Goal: Check status: Check status

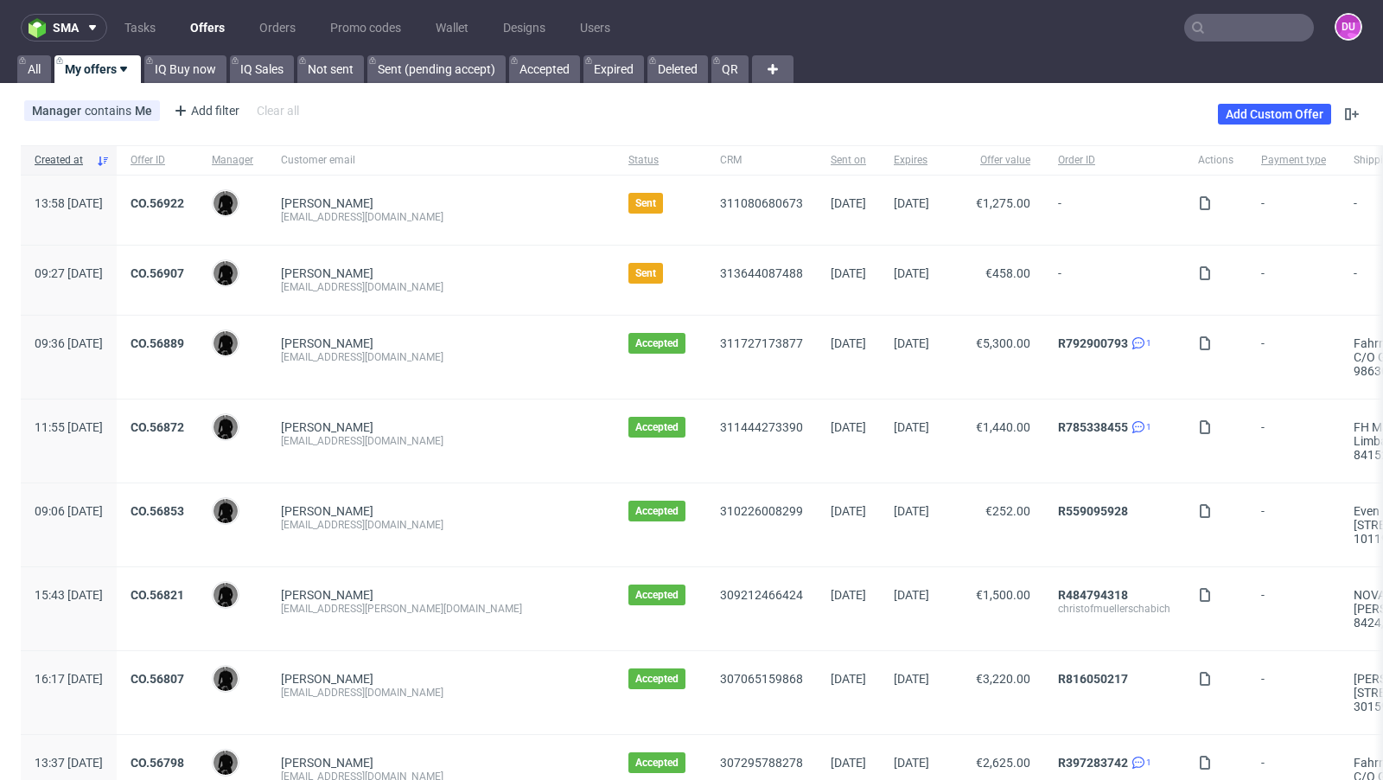
click at [629, 110] on div "Manager contains Me Add filter Hide filters Clear all Add Custom Offer" at bounding box center [691, 114] width 1383 height 48
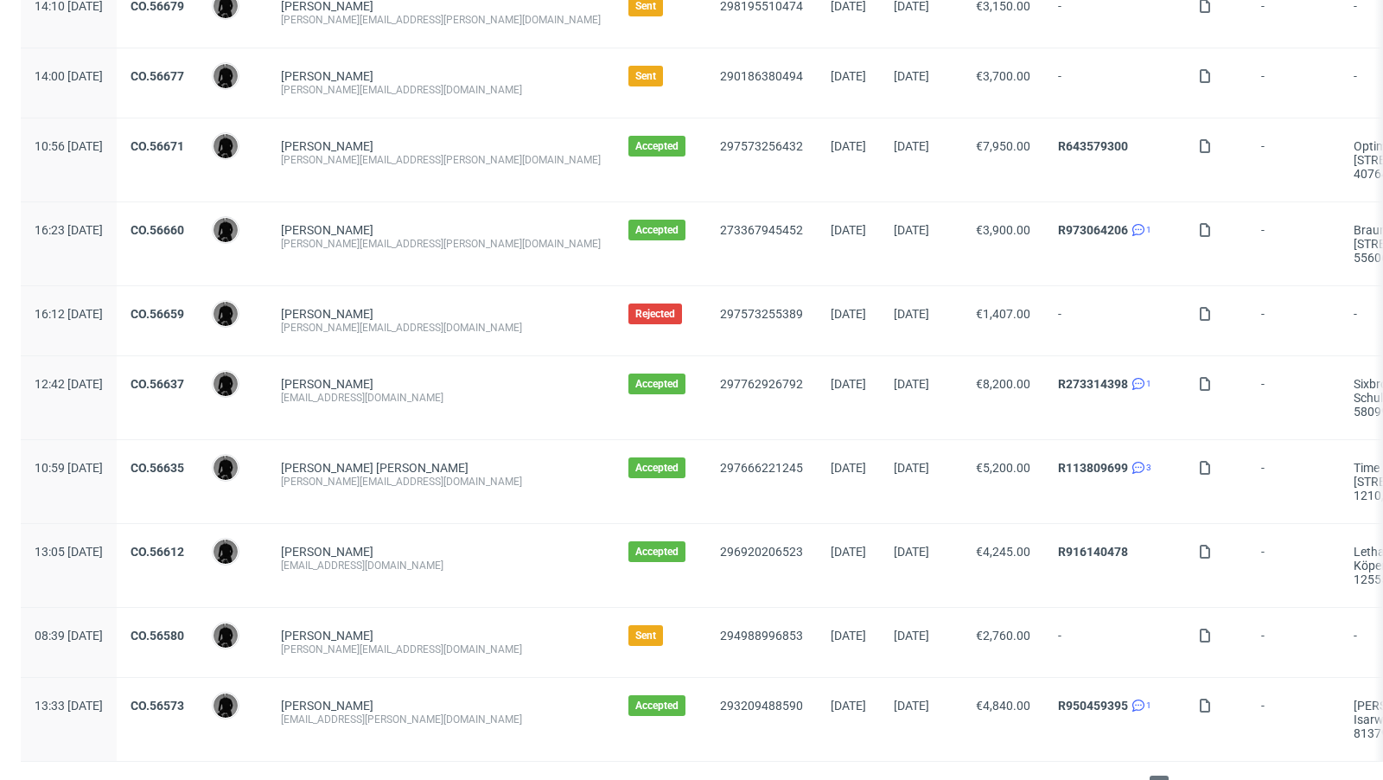
scroll to position [1774, 0]
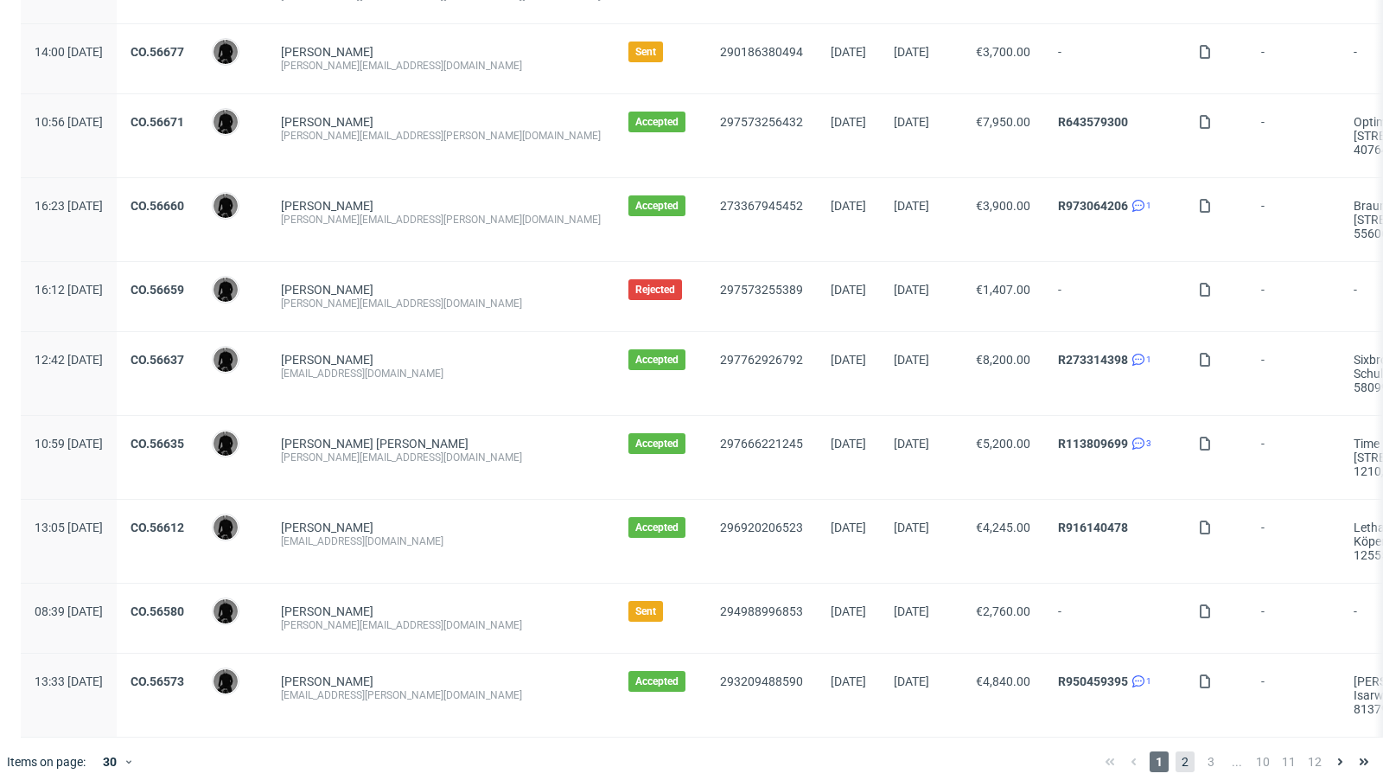
click at [1176, 755] on span "2" at bounding box center [1185, 761] width 19 height 21
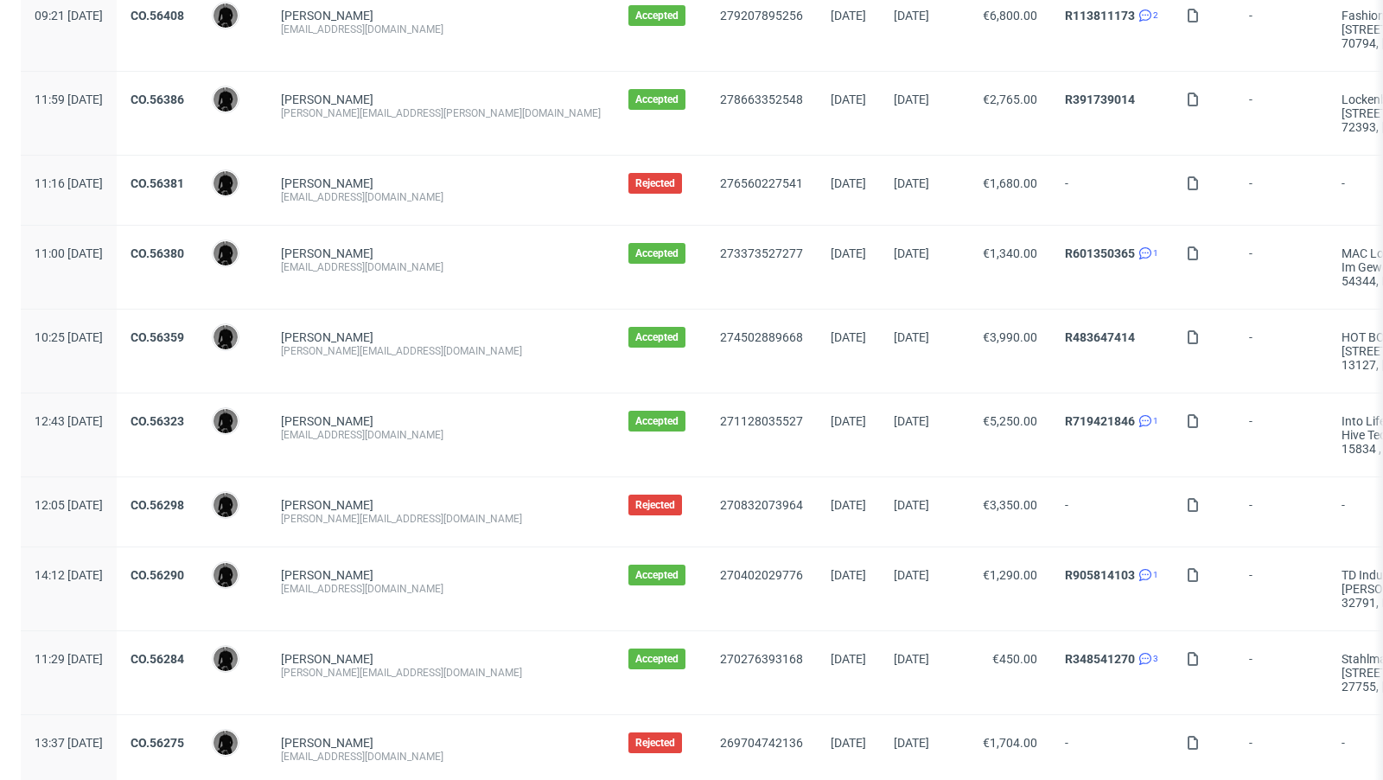
scroll to position [1857, 0]
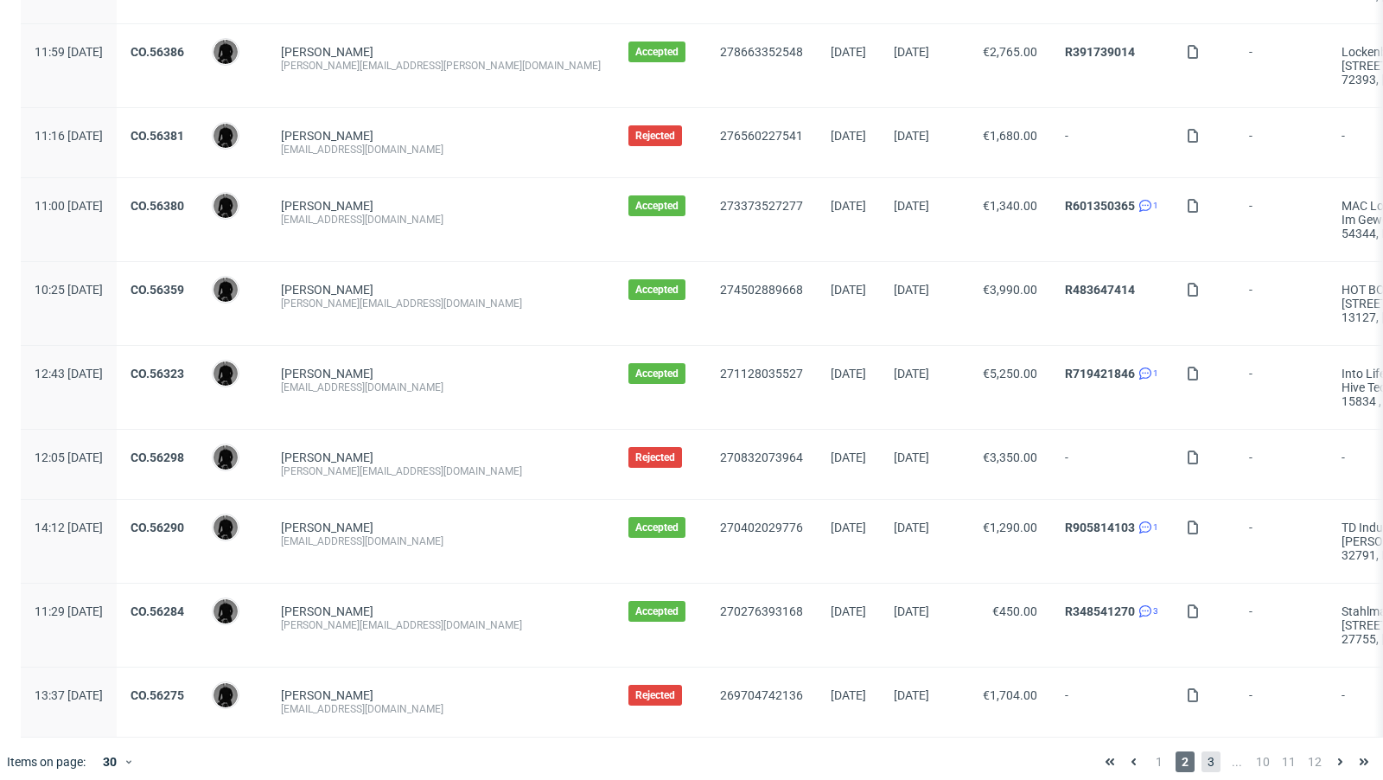
click at [1202, 751] on span "3" at bounding box center [1211, 761] width 19 height 21
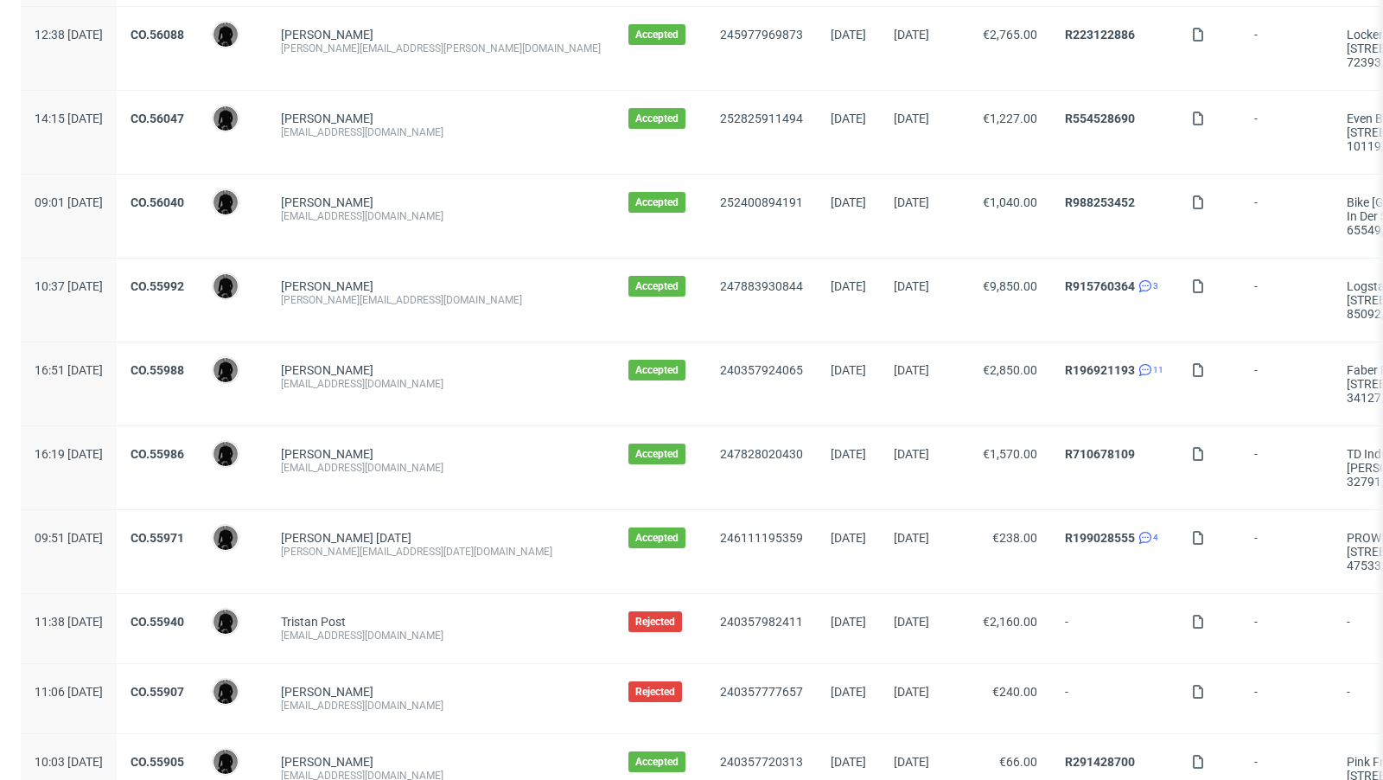
scroll to position [1119, 0]
click at [184, 280] on link "CO.55992" at bounding box center [158, 287] width 54 height 14
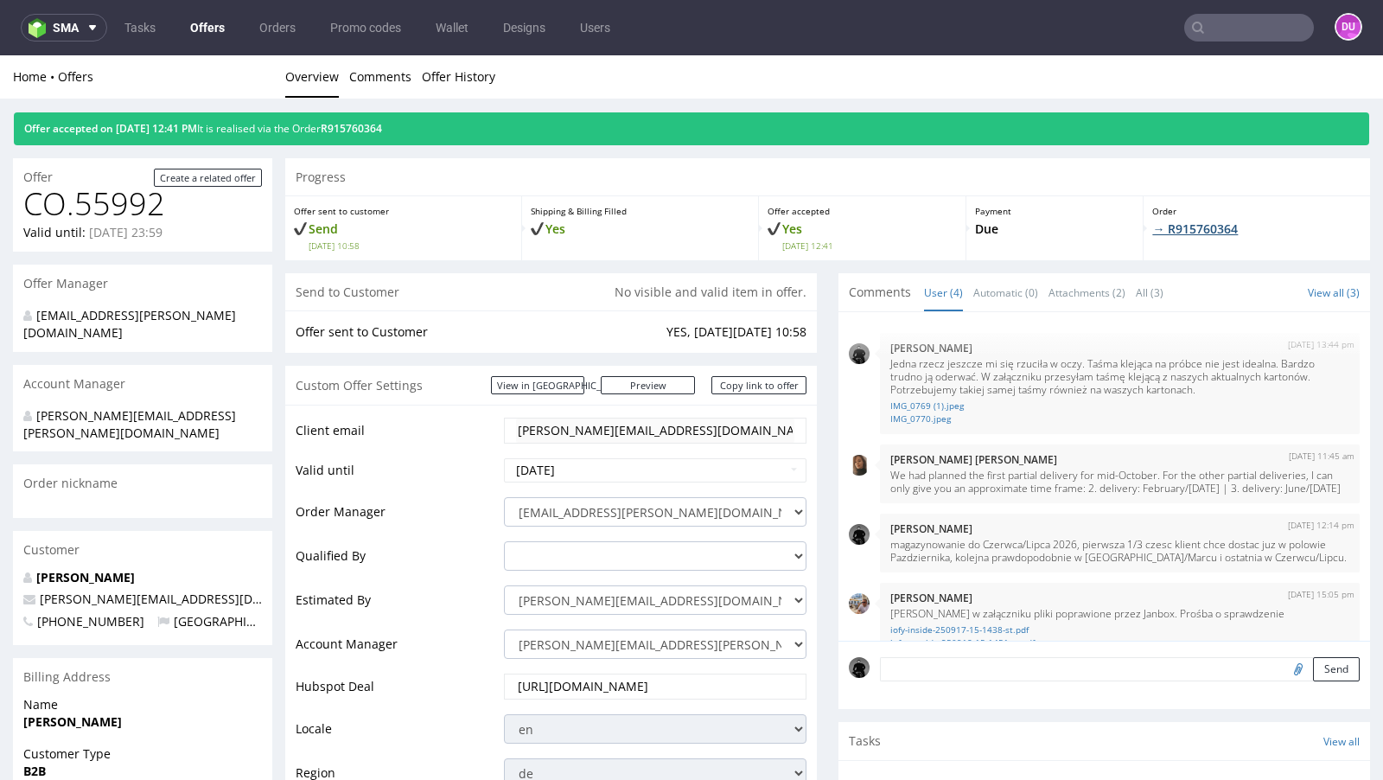
click at [1173, 225] on link "→ R915760364" at bounding box center [1195, 228] width 86 height 16
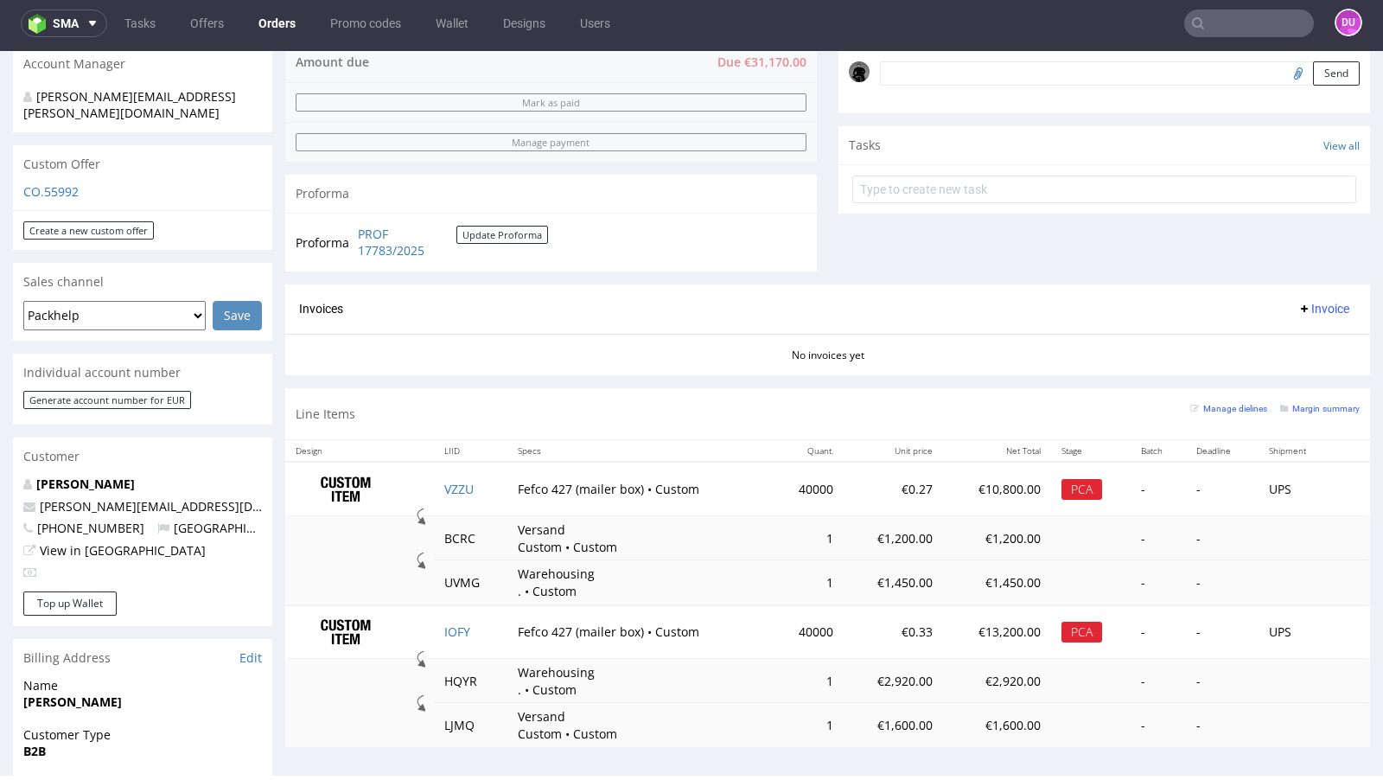
scroll to position [539, 0]
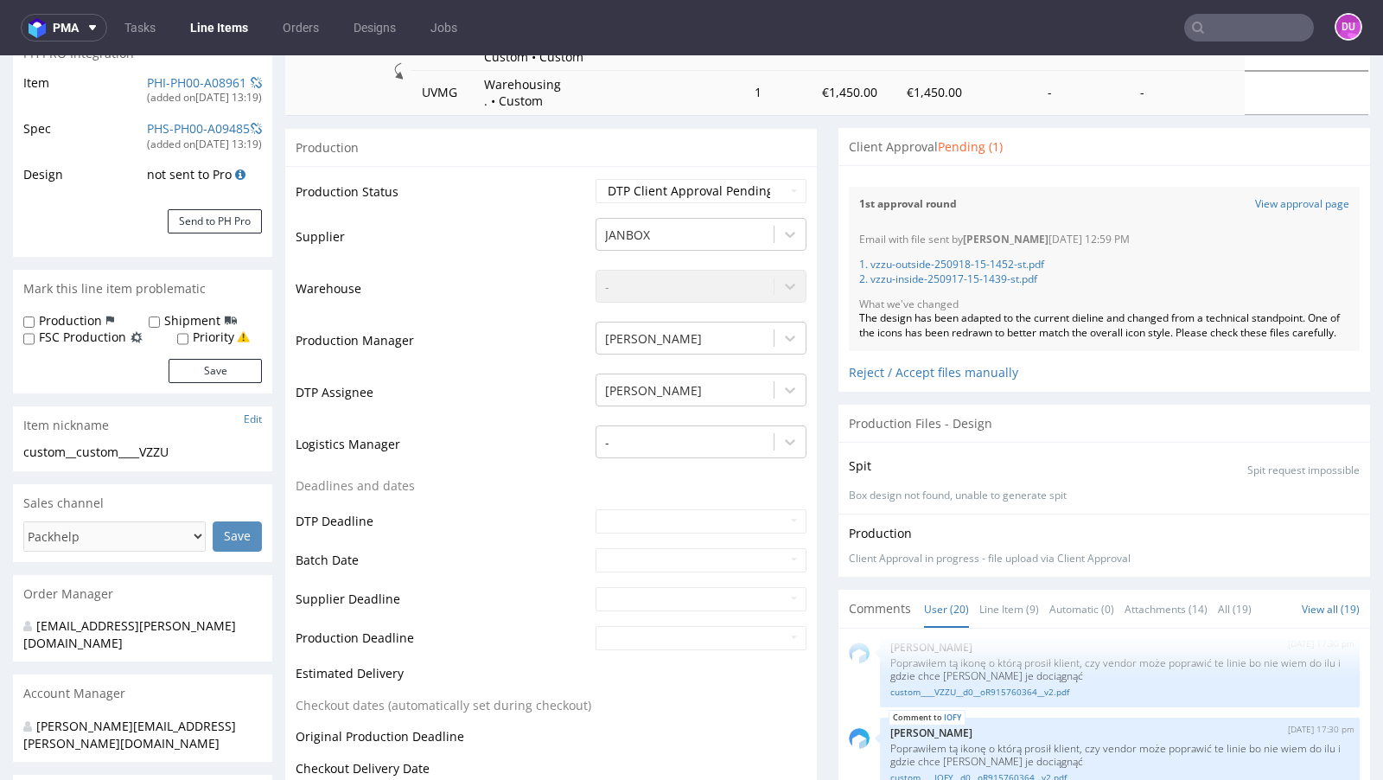
scroll to position [277, 0]
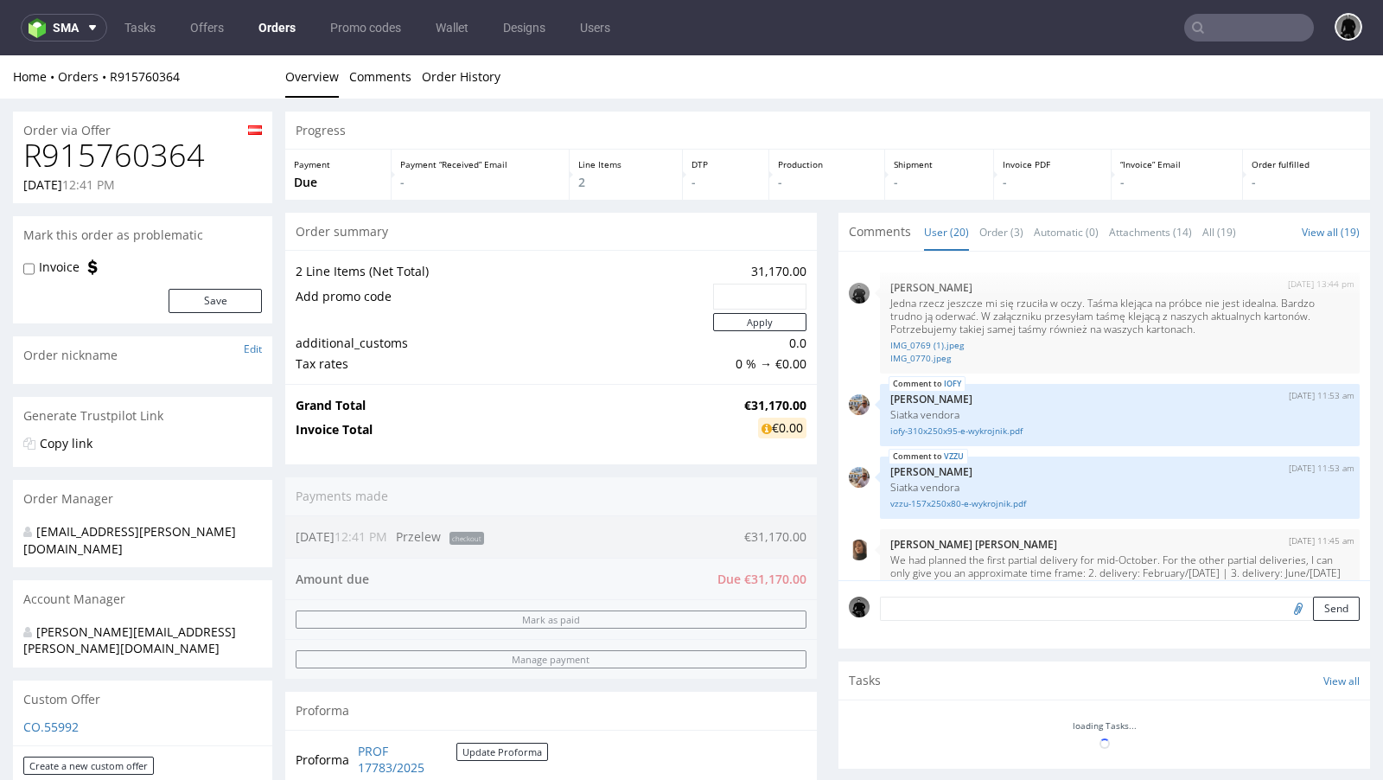
scroll to position [1365, 0]
